Goal: Transaction & Acquisition: Book appointment/travel/reservation

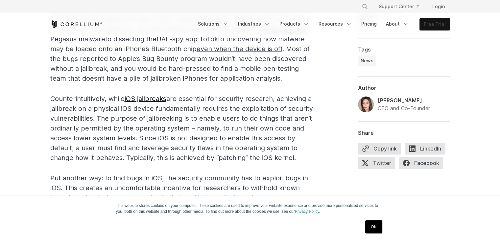
click at [435, 19] on link "Free Trial" at bounding box center [435, 24] width 30 height 12
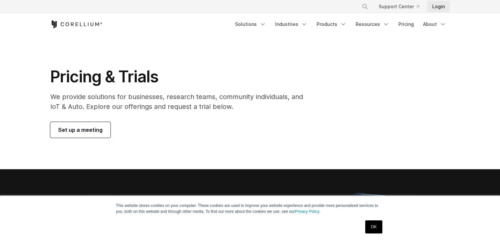
click at [444, 6] on link "Login" at bounding box center [438, 7] width 23 height 12
click at [437, 6] on link "Login" at bounding box center [438, 7] width 23 height 12
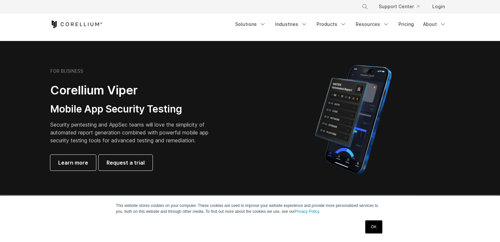
scroll to position [197, 0]
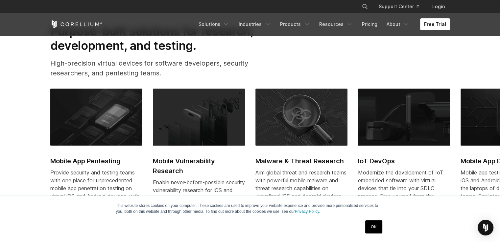
scroll to position [263, 0]
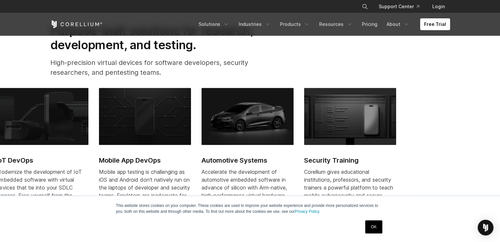
drag, startPoint x: 391, startPoint y: 120, endPoint x: 30, endPoint y: 117, distance: 361.7
click at [30, 117] on img at bounding box center [42, 116] width 92 height 57
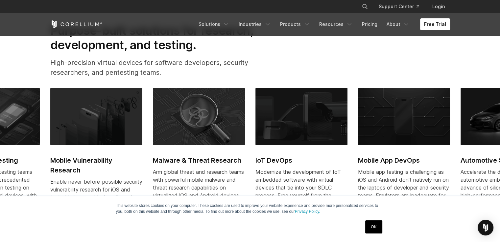
click at [406, 126] on img at bounding box center [404, 116] width 92 height 57
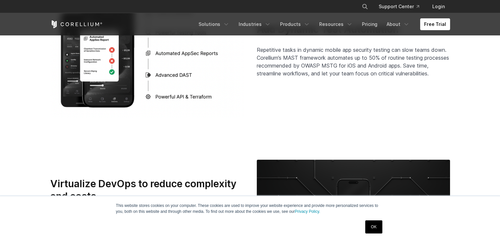
scroll to position [1502, 0]
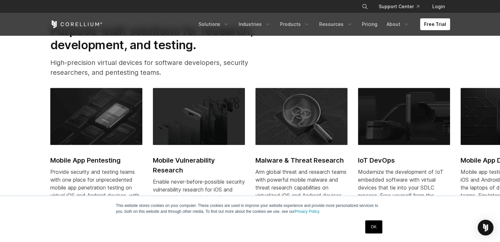
click at [96, 117] on img at bounding box center [96, 116] width 92 height 57
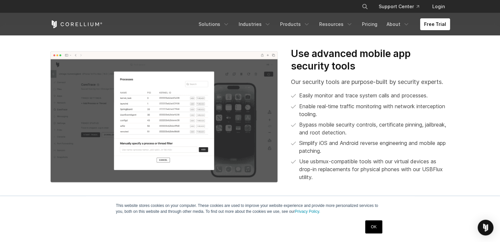
scroll to position [460, 0]
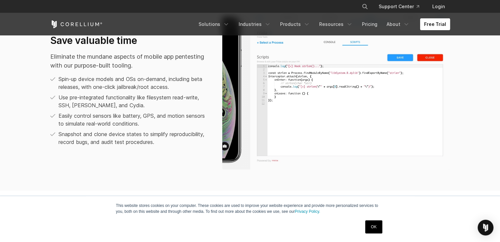
click at [431, 27] on link "Free Trial" at bounding box center [435, 24] width 30 height 12
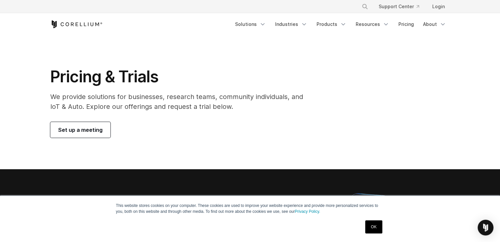
click at [85, 130] on span "Set up a meeting" at bounding box center [80, 130] width 44 height 8
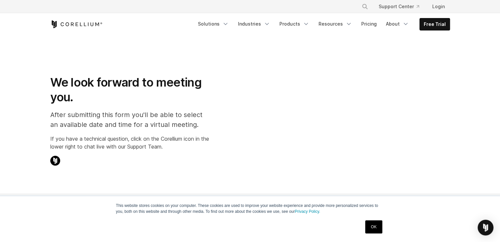
select select "**"
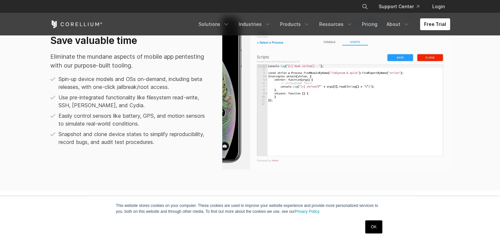
click at [435, 21] on link "Free Trial" at bounding box center [435, 24] width 30 height 12
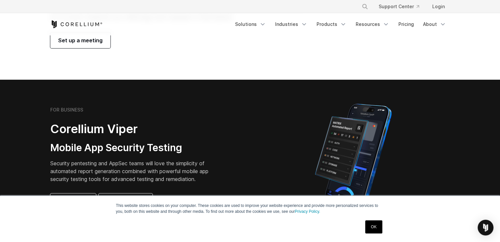
scroll to position [66, 0]
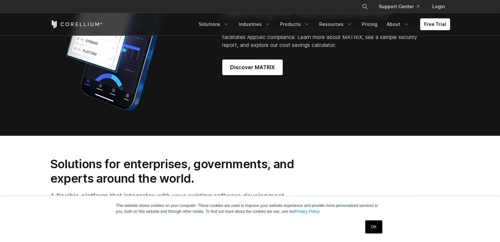
scroll to position [723, 0]
